Goal: Transaction & Acquisition: Subscribe to service/newsletter

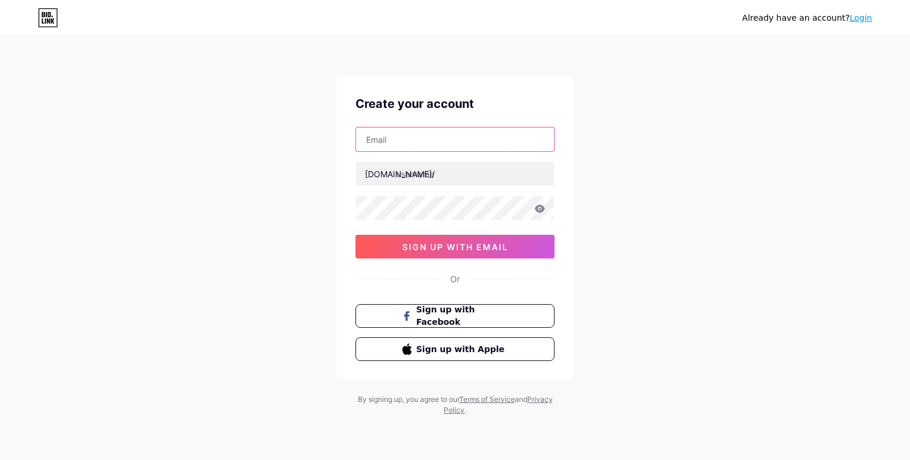
click at [462, 142] on input "text" at bounding box center [455, 139] width 198 height 24
click at [372, 283] on div "Or" at bounding box center [454, 278] width 199 height 12
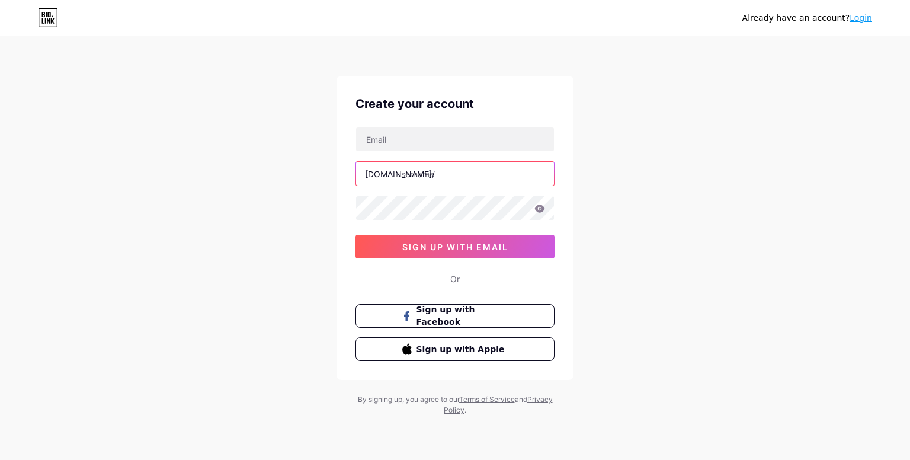
click at [422, 171] on input "text" at bounding box center [455, 174] width 198 height 24
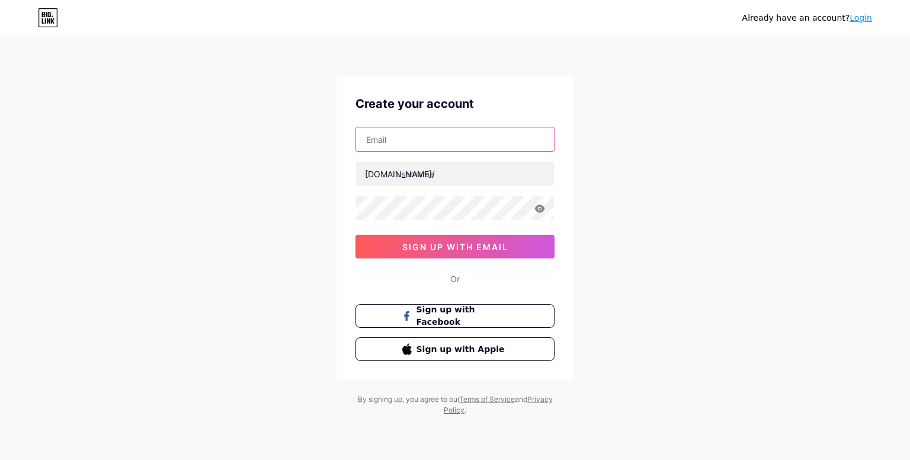
click at [418, 142] on input "text" at bounding box center [455, 139] width 198 height 24
type input "[EMAIL_ADDRESS][DOMAIN_NAME]"
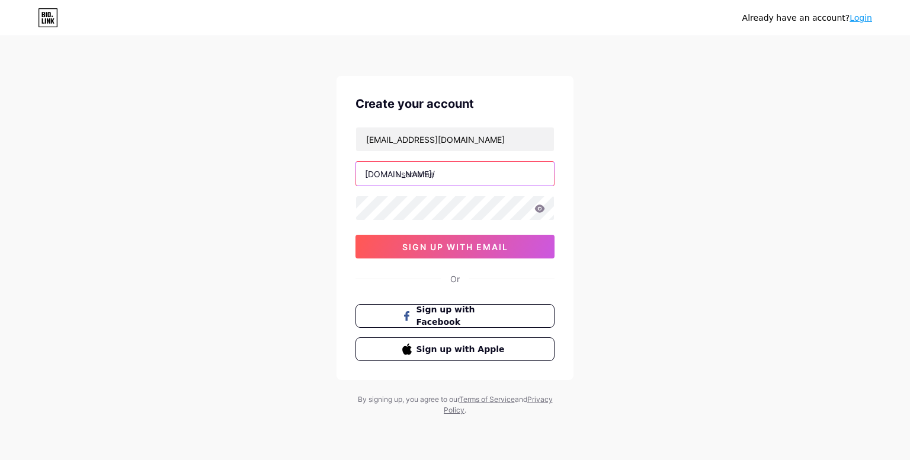
click at [405, 181] on input "text" at bounding box center [455, 174] width 198 height 24
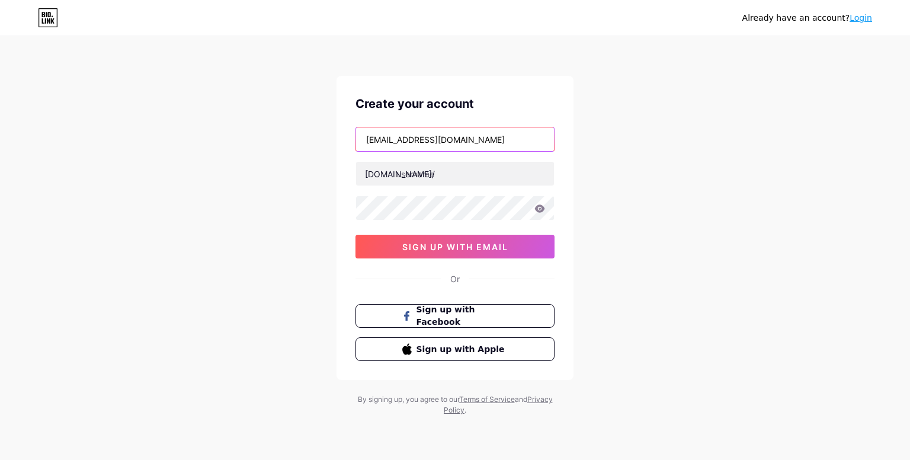
click at [528, 133] on input "[EMAIL_ADDRESS][DOMAIN_NAME]" at bounding box center [455, 139] width 198 height 24
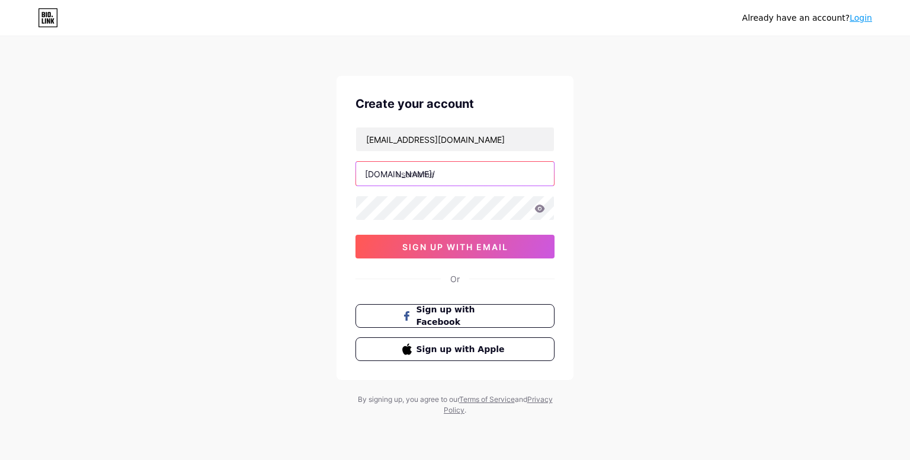
click at [461, 169] on input "text" at bounding box center [455, 174] width 198 height 24
click at [409, 172] on input "hotmemes" at bounding box center [455, 174] width 198 height 24
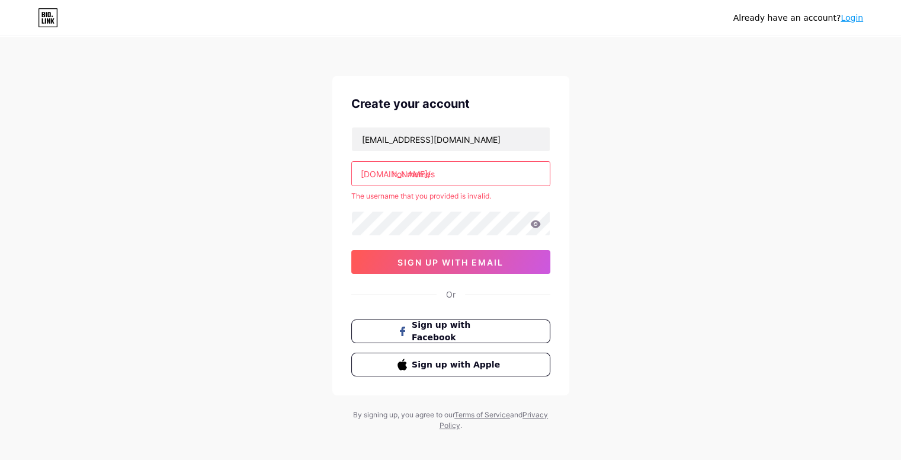
drag, startPoint x: 455, startPoint y: 172, endPoint x: 428, endPoint y: 176, distance: 27.0
click at [455, 172] on input "hot memes" at bounding box center [451, 174] width 198 height 24
click at [406, 172] on input "hot memes" at bounding box center [451, 174] width 198 height 24
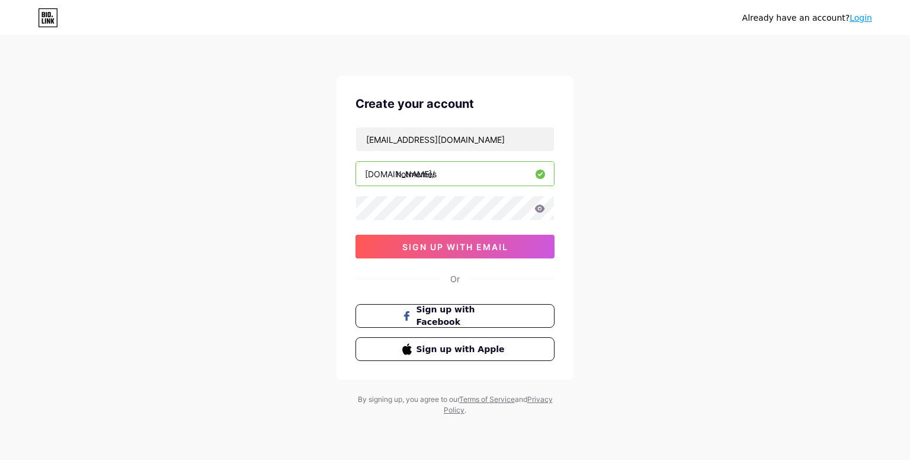
type input "hotmemes"
click at [444, 242] on span "sign up with email" at bounding box center [455, 247] width 106 height 10
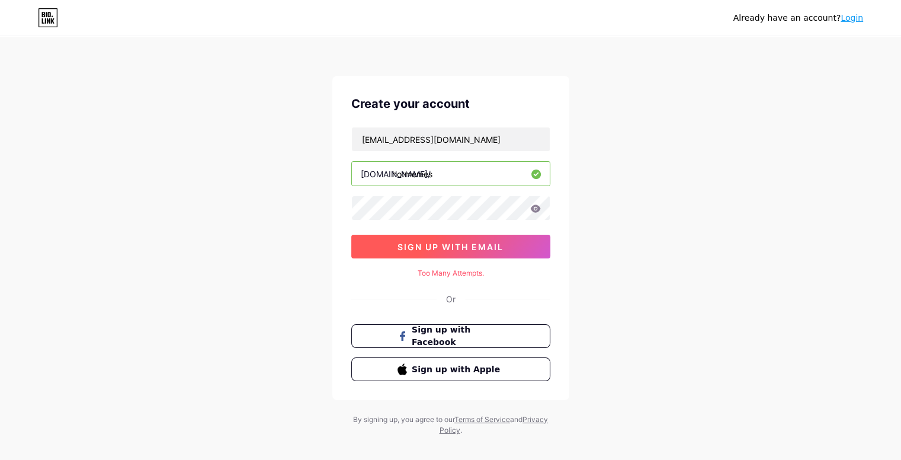
click at [464, 247] on span "sign up with email" at bounding box center [450, 247] width 106 height 10
